Goal: Task Accomplishment & Management: Manage account settings

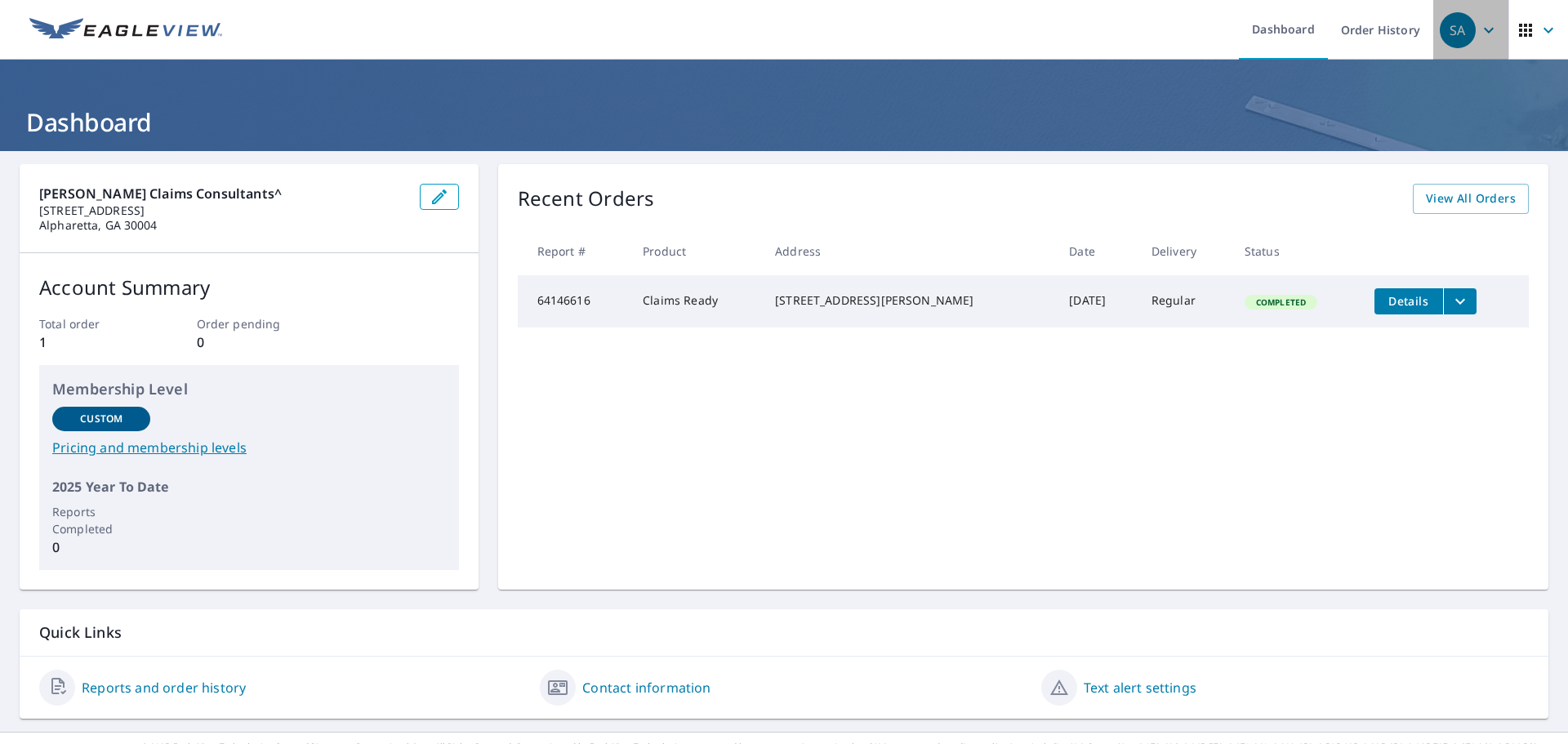
click at [1478, 33] on icon "button" at bounding box center [1488, 30] width 20 height 20
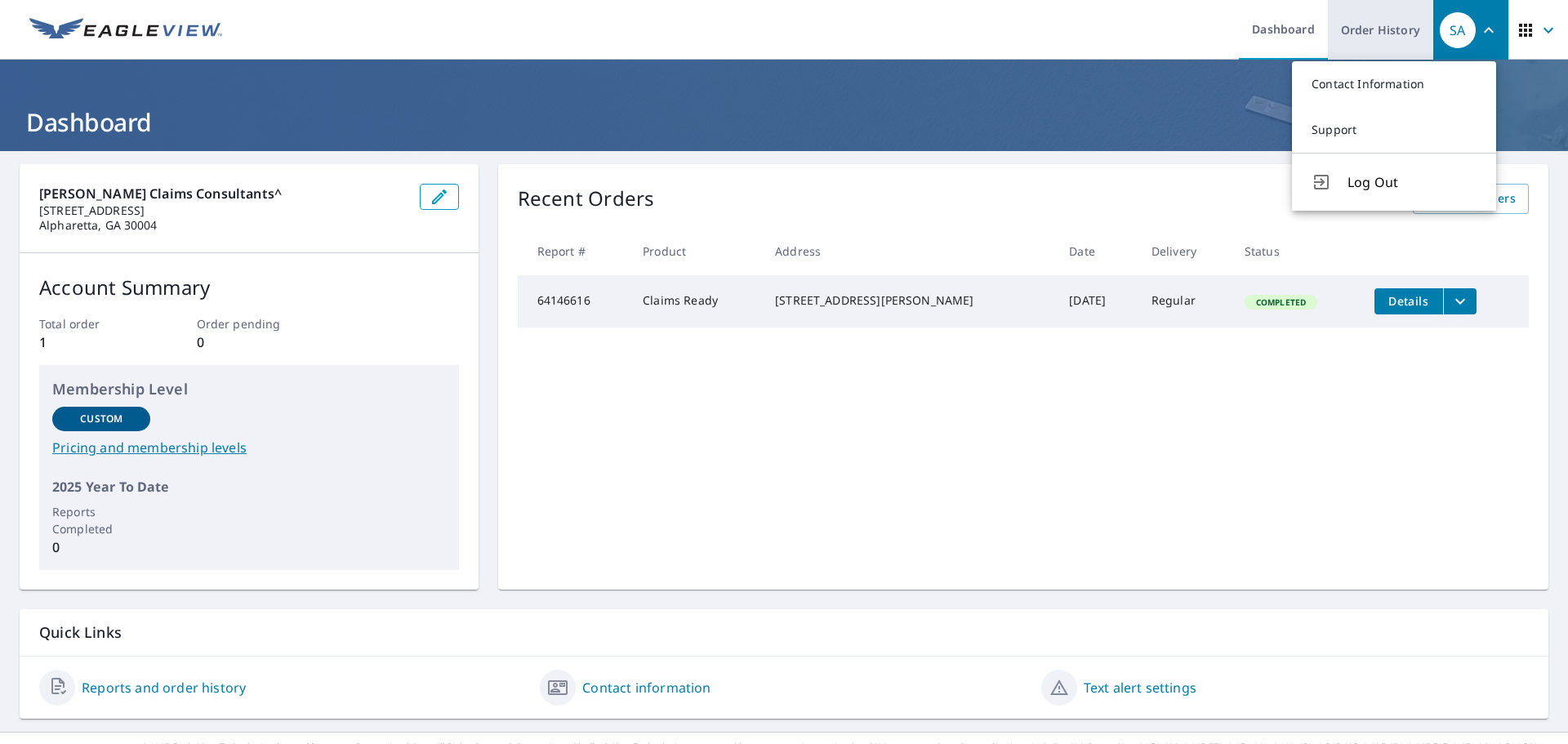
click at [1375, 41] on link "Order History" at bounding box center [1381, 30] width 106 height 60
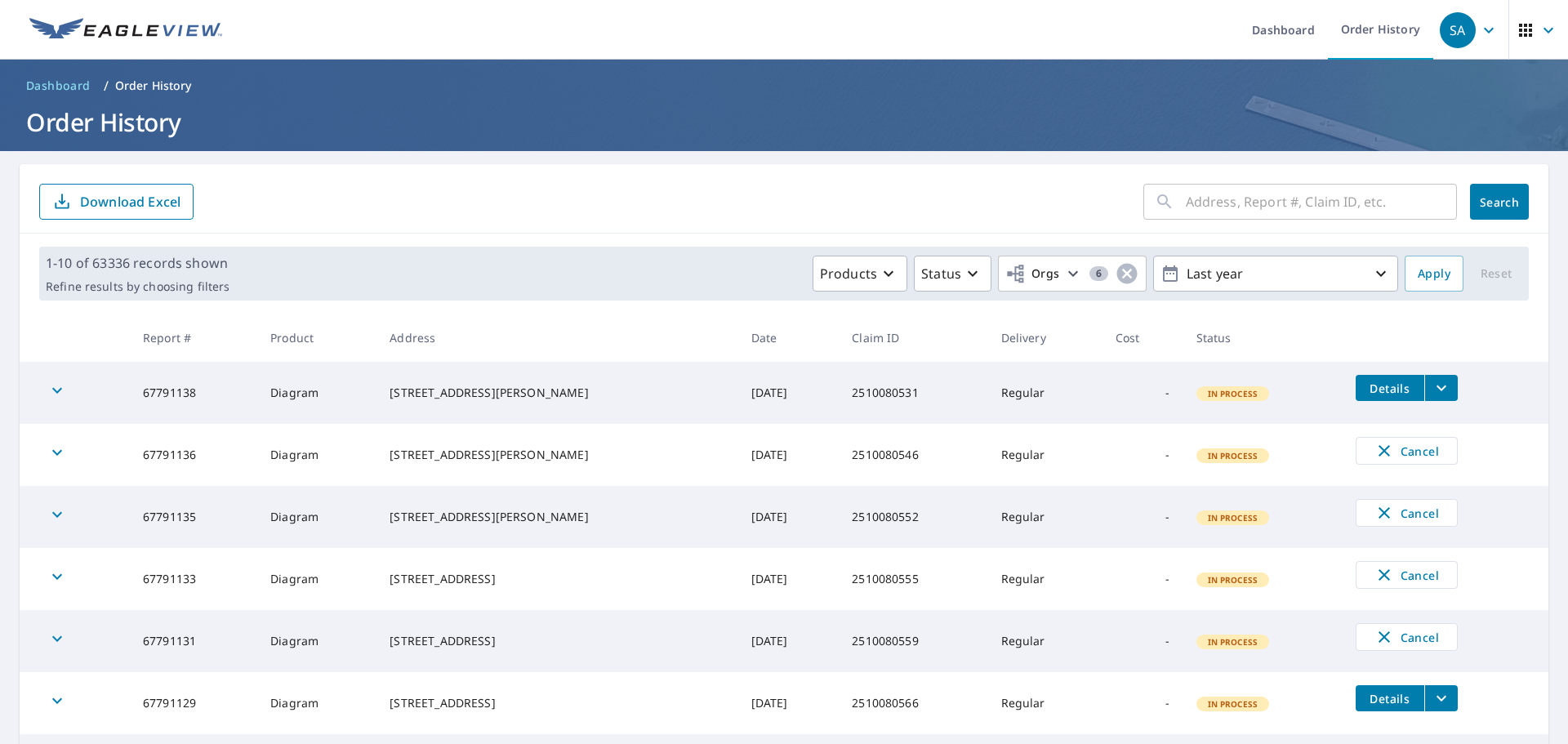
click at [1296, 218] on input "text" at bounding box center [1321, 201] width 271 height 46
paste input "2510080032"
type input "2510080032"
click button "Search" at bounding box center [1499, 201] width 59 height 36
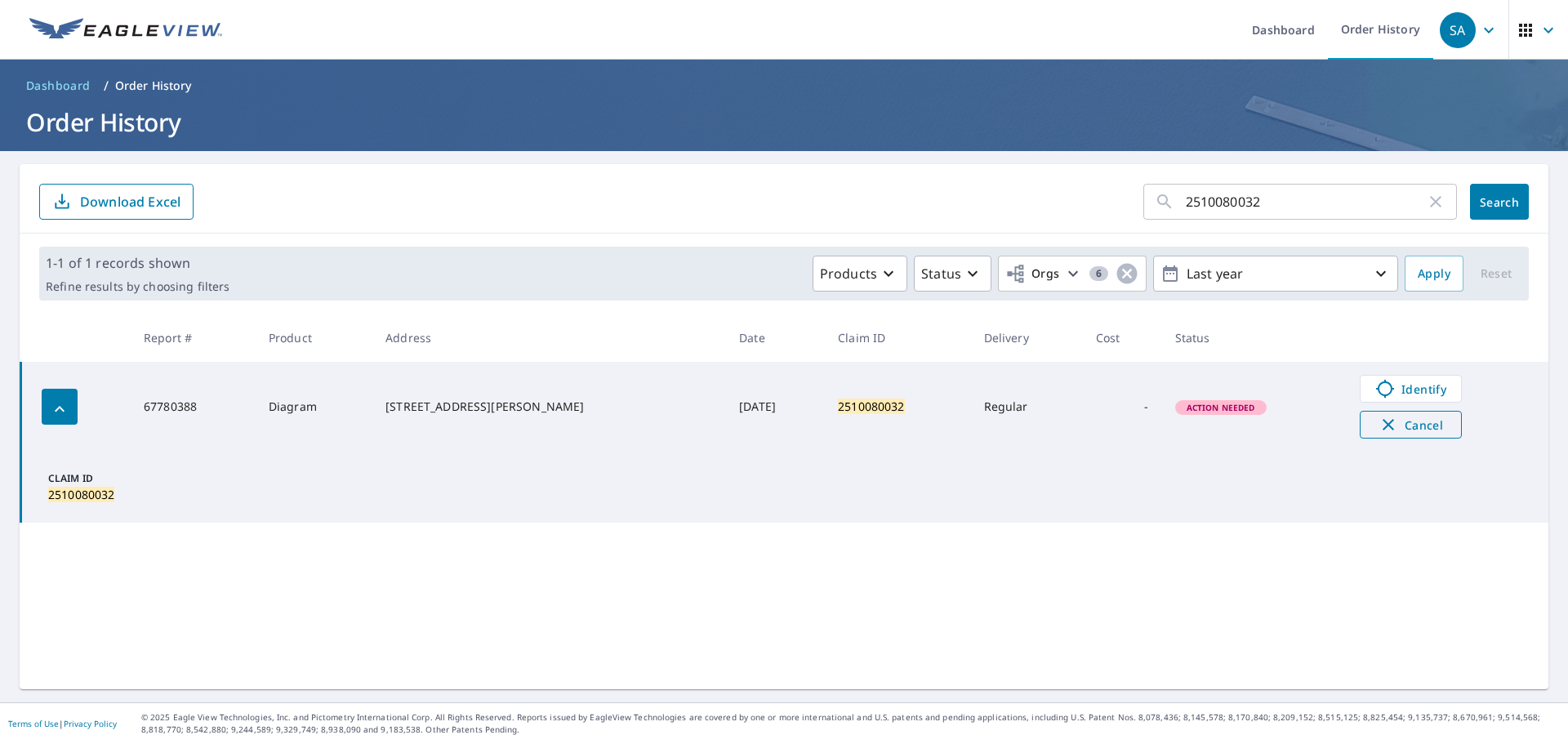
click at [1386, 431] on span "Cancel" at bounding box center [1411, 424] width 68 height 20
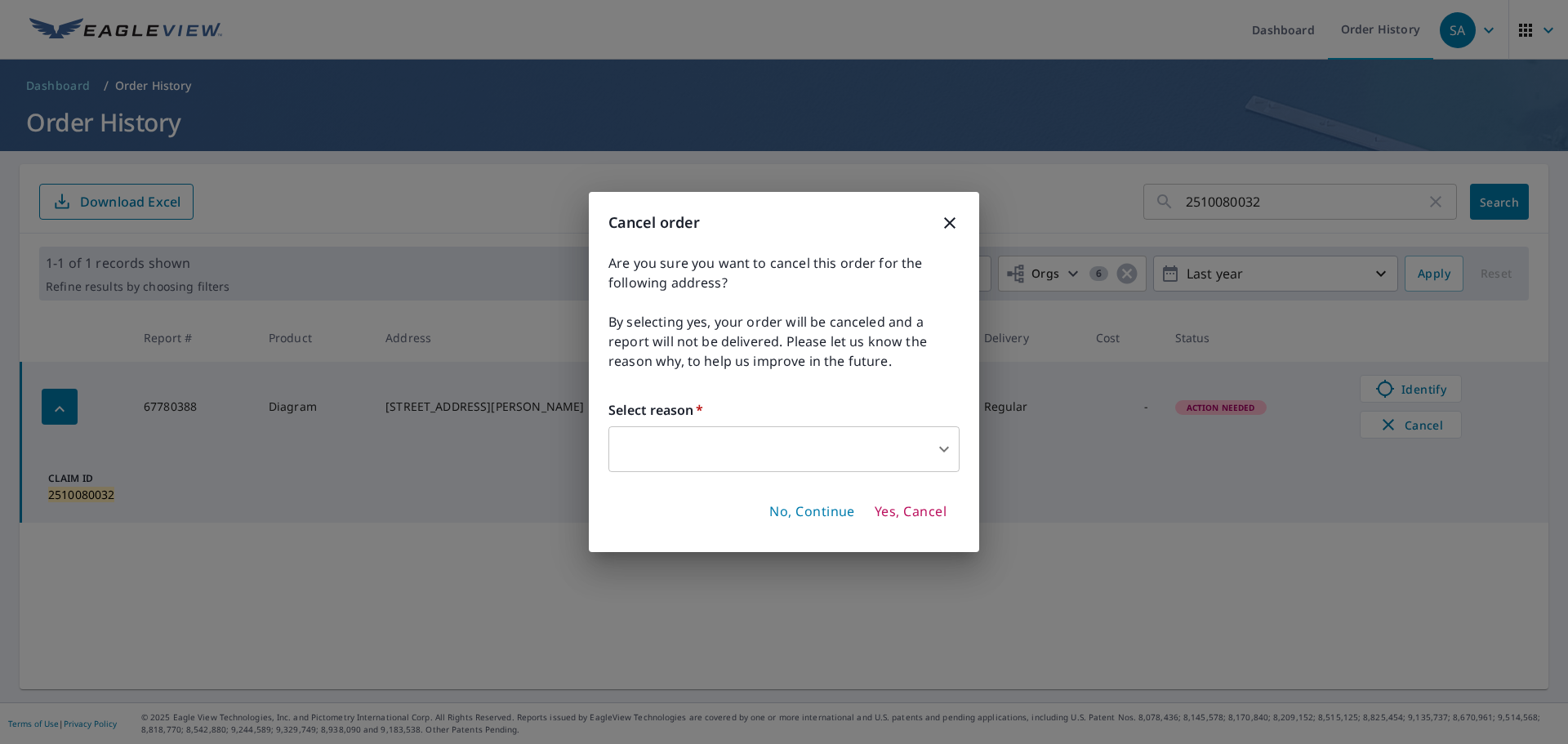
click at [790, 424] on div "Select reason   * ​ ​" at bounding box center [784, 436] width 351 height 72
click at [776, 446] on body "SA [GEOGRAPHIC_DATA] Dashboard Order History SA Dashboard / Order History Order…" at bounding box center [784, 372] width 1568 height 744
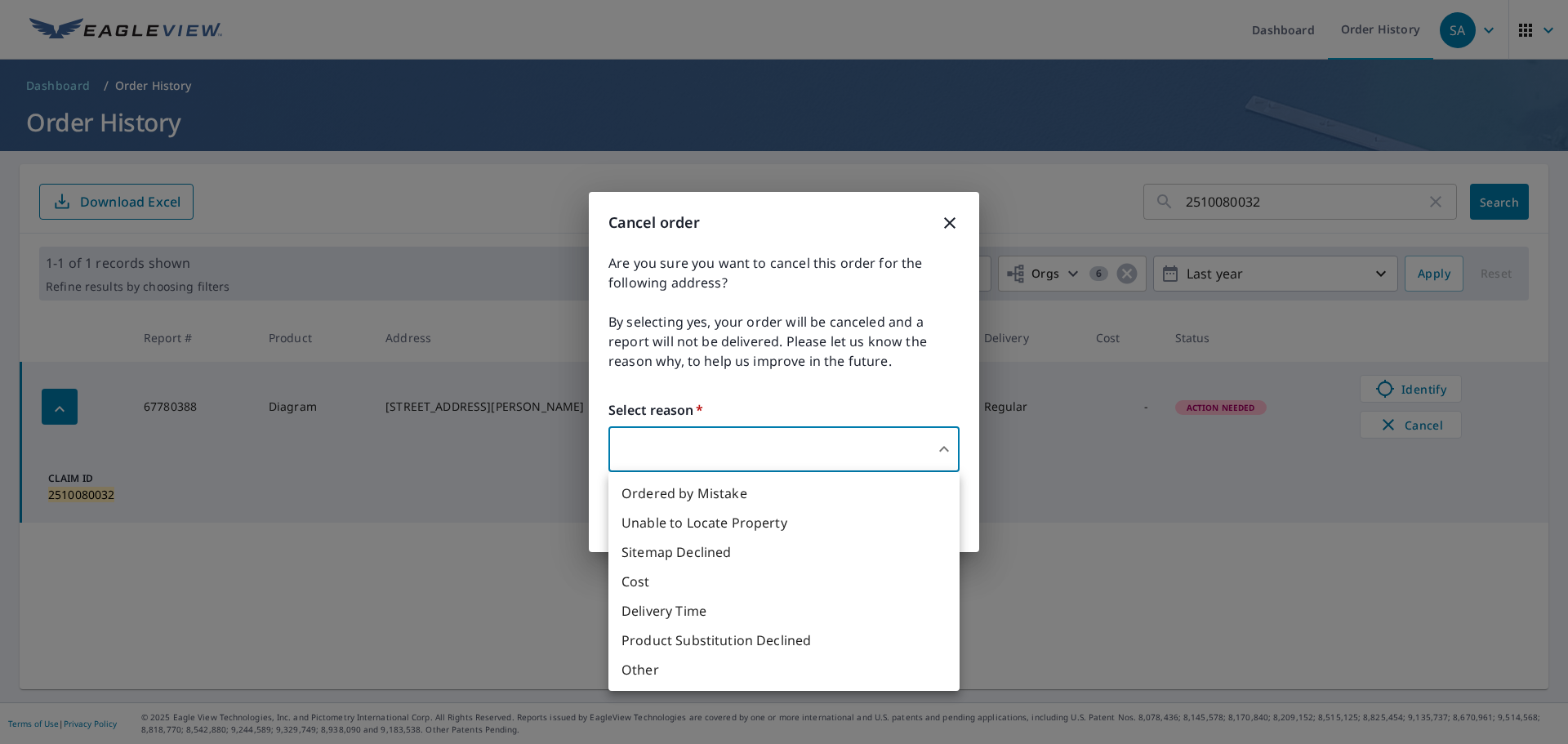
click at [737, 521] on li "Unable to Locate Property" at bounding box center [784, 522] width 351 height 30
type input "31"
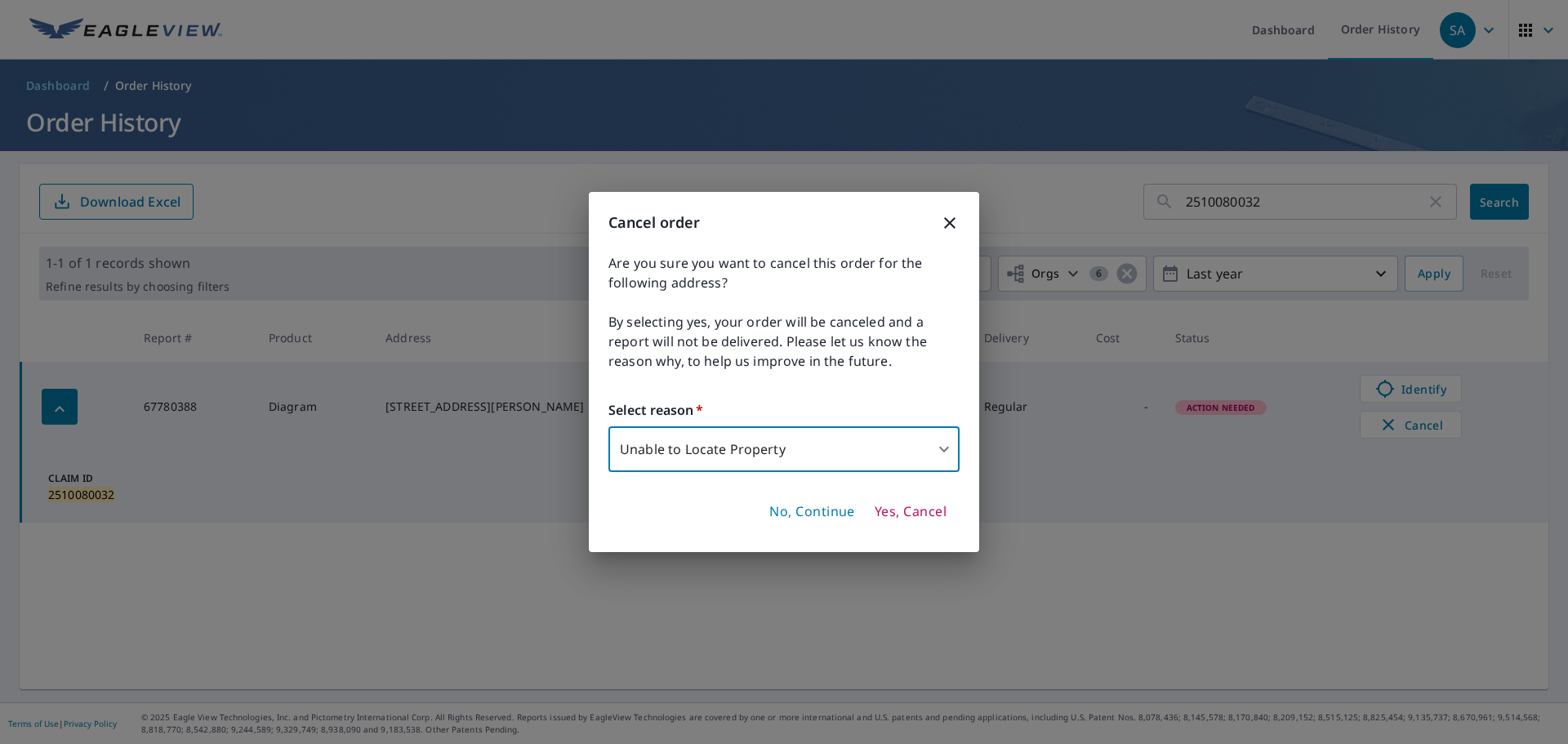
click at [913, 513] on span "Yes, Cancel" at bounding box center [911, 512] width 72 height 18
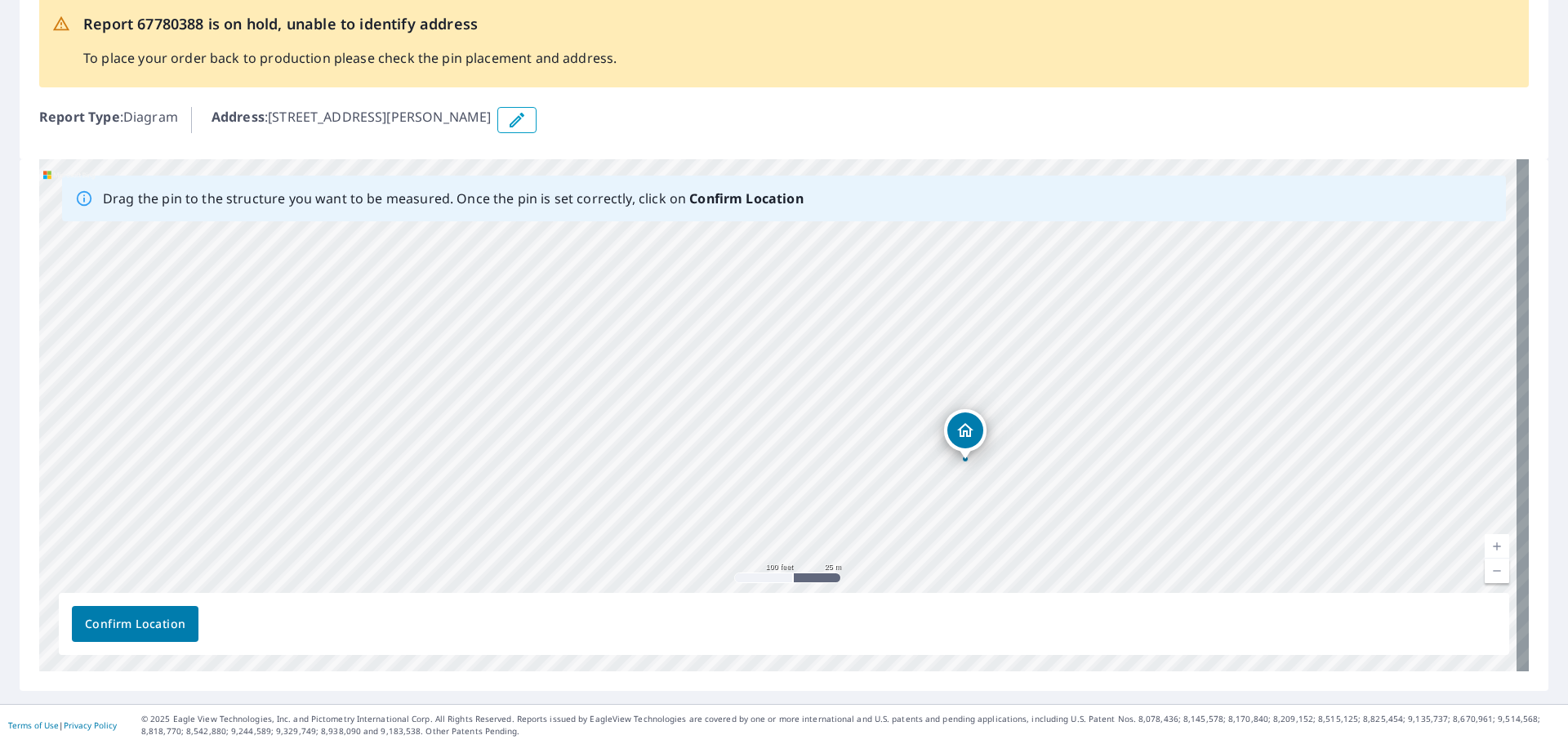
scroll to position [100, 0]
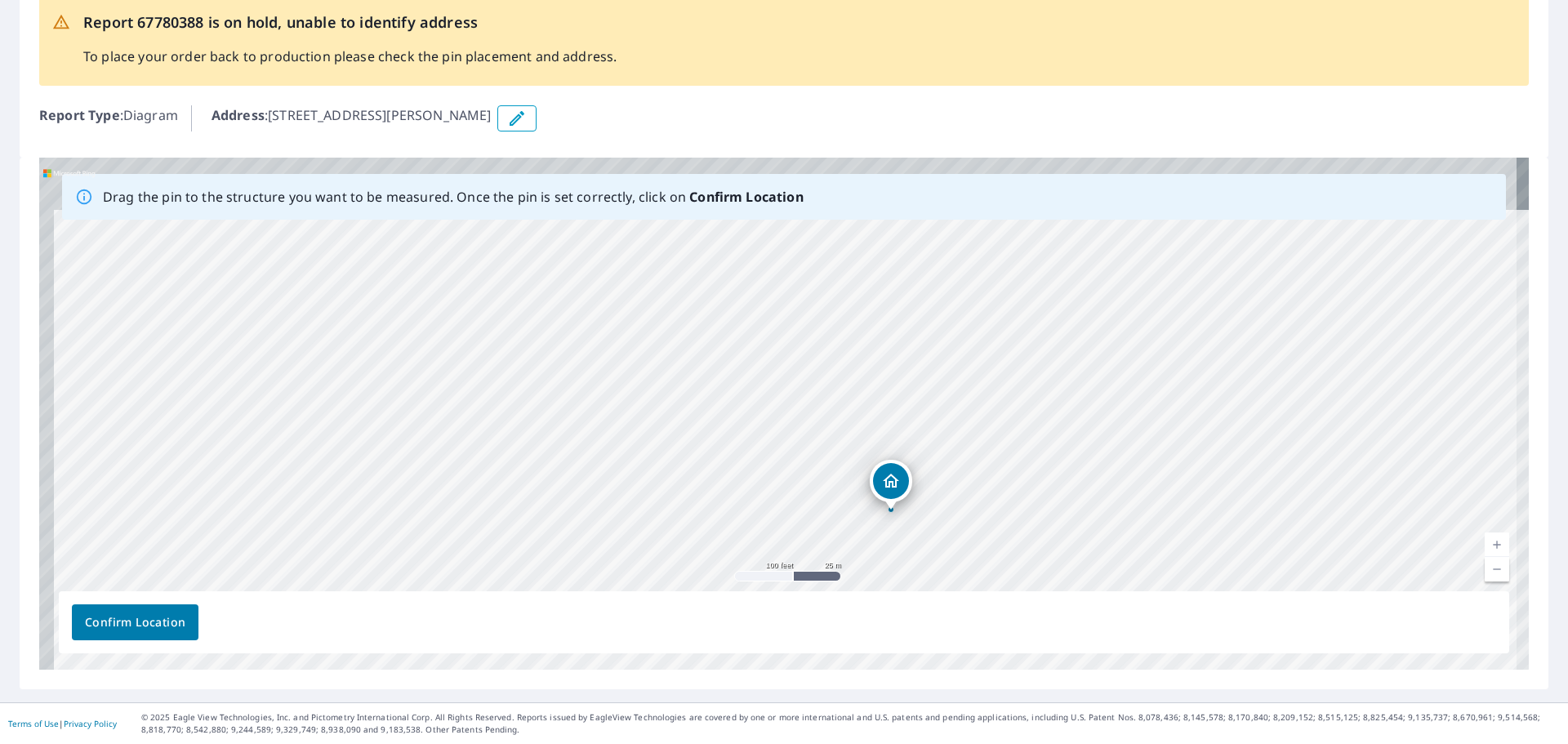
drag, startPoint x: 1118, startPoint y: 492, endPoint x: 1043, endPoint y: 544, distance: 91.3
click at [1043, 544] on div "291 Tubbs Rd Mexico, NY 13114" at bounding box center [784, 414] width 1489 height 512
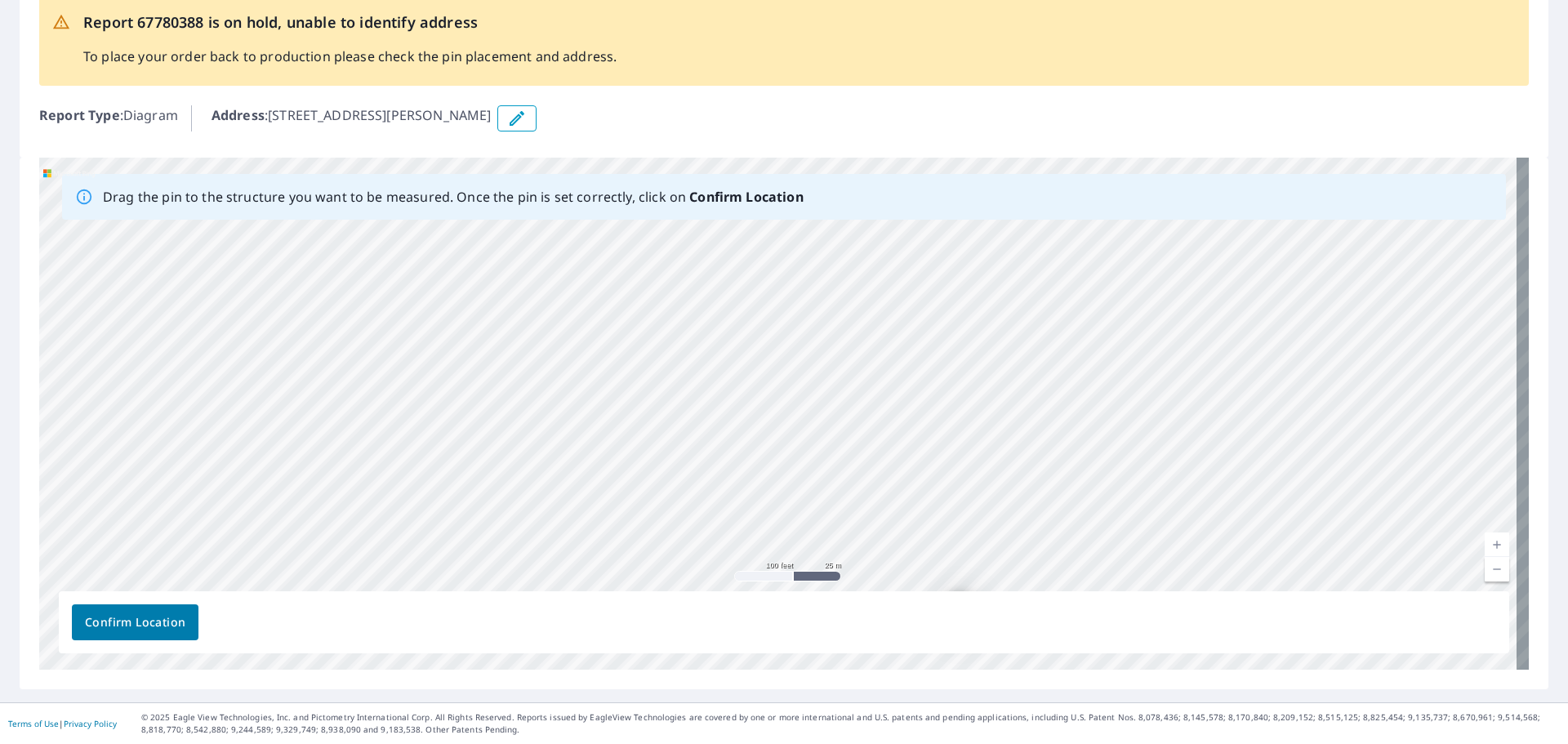
drag, startPoint x: 1060, startPoint y: 527, endPoint x: 1044, endPoint y: 395, distance: 133.0
click at [1044, 395] on div "291 Tubbs Rd Mexico, NY 13114" at bounding box center [784, 414] width 1489 height 512
drag, startPoint x: 955, startPoint y: 511, endPoint x: 673, endPoint y: 270, distance: 371.0
click at [811, 392] on div "291 Tubbs Rd Mexico, NY 13114" at bounding box center [784, 414] width 1489 height 512
drag, startPoint x: 880, startPoint y: 449, endPoint x: 860, endPoint y: 422, distance: 33.6
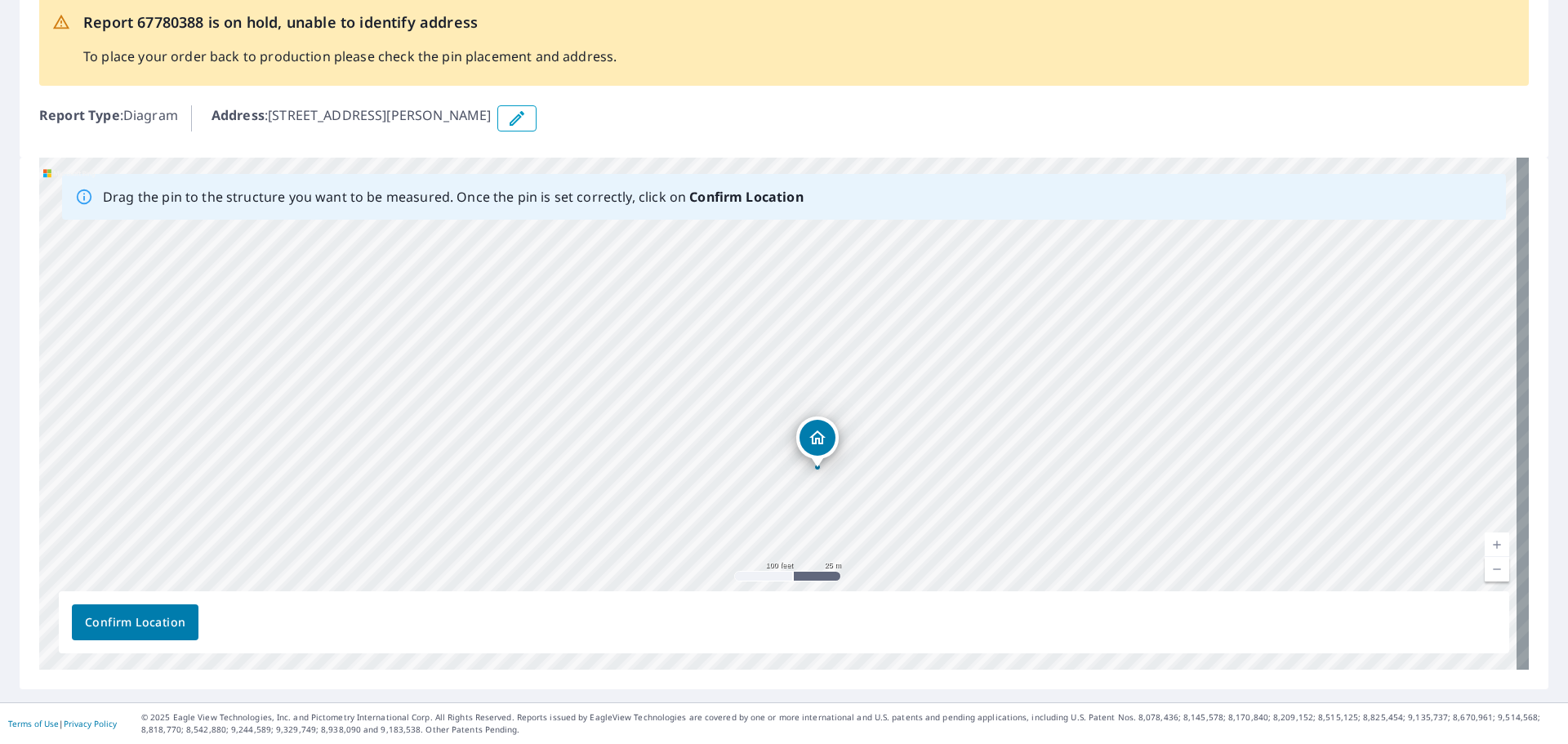
click at [864, 423] on div "291 Tubbs Rd Mexico, NY 13114" at bounding box center [784, 414] width 1489 height 512
drag, startPoint x: 810, startPoint y: 398, endPoint x: 758, endPoint y: 340, distance: 77.9
click at [758, 340] on div "291 Tubbs Rd Mexico, NY 13114" at bounding box center [784, 414] width 1489 height 512
